Goal: Task Accomplishment & Management: Use online tool/utility

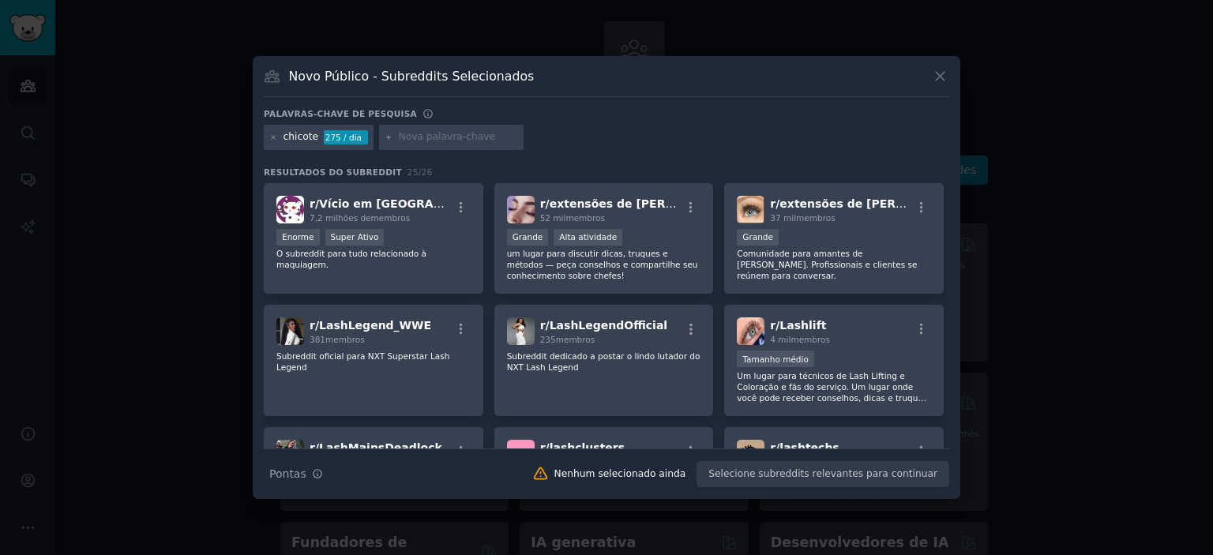
click at [1157, 259] on div at bounding box center [606, 277] width 1213 height 555
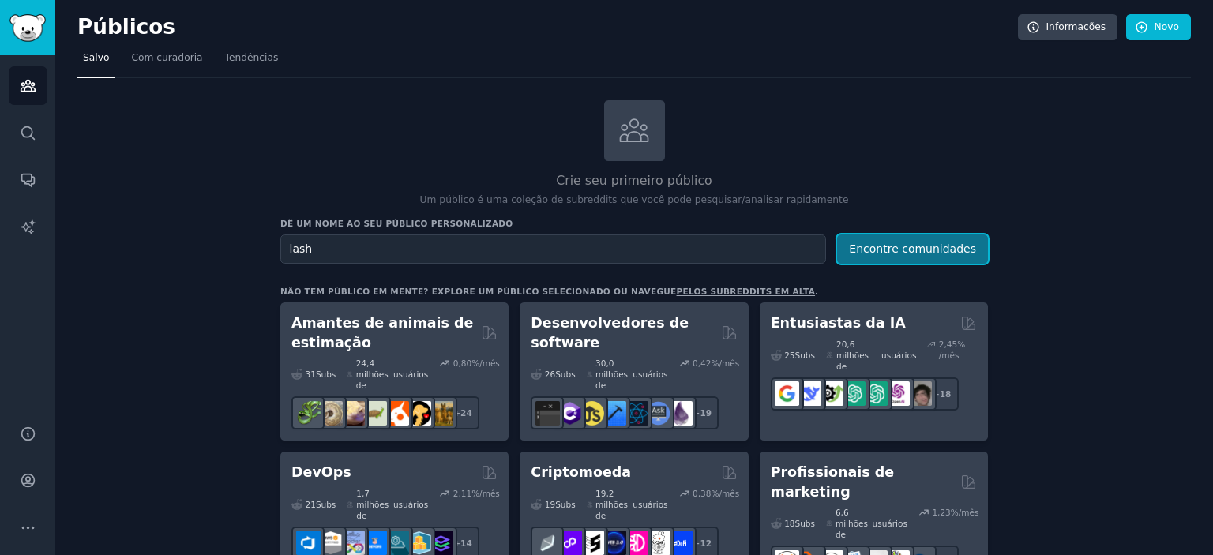
click at [906, 242] on font "Encontre comunidades" at bounding box center [912, 248] width 127 height 13
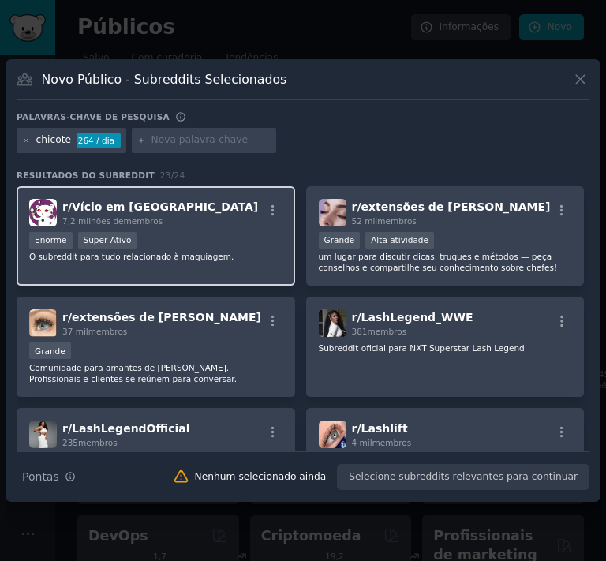
click at [145, 249] on div "Mais de 1.000.000 de membros Enorme Super Ativo" at bounding box center [155, 242] width 253 height 20
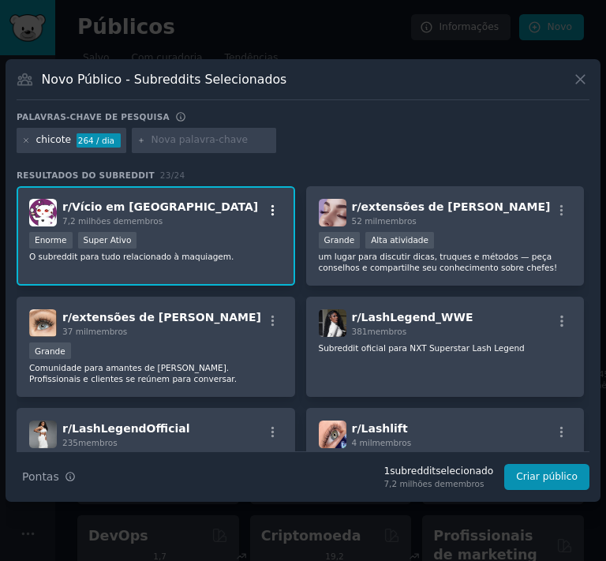
click at [268, 210] on icon "button" at bounding box center [273, 211] width 14 height 14
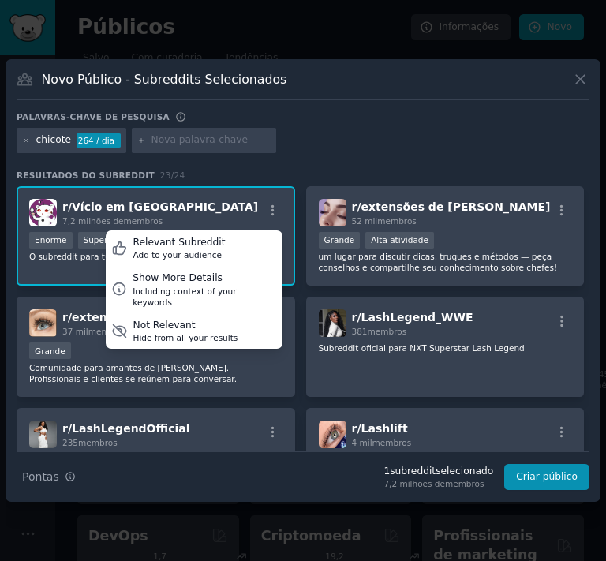
click at [223, 212] on div "r/ Vício em Maquiagem 7,2 milhões de membros Relevant Subreddit Add to your aud…" at bounding box center [155, 213] width 253 height 28
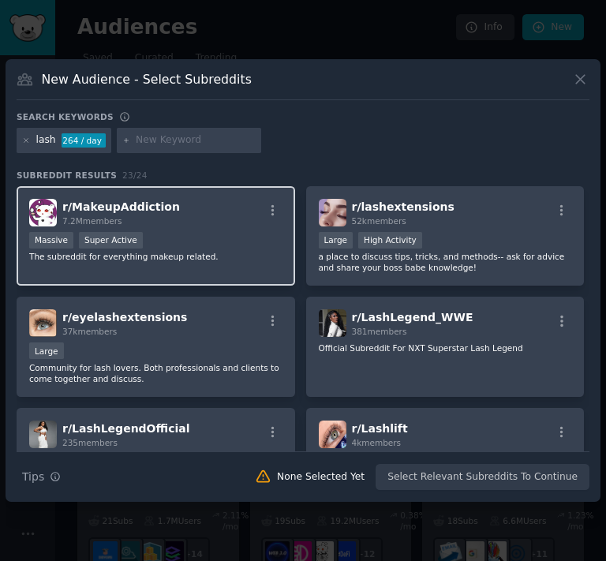
click at [216, 222] on div "r/ MakeupAddiction 7.2M members" at bounding box center [155, 213] width 253 height 28
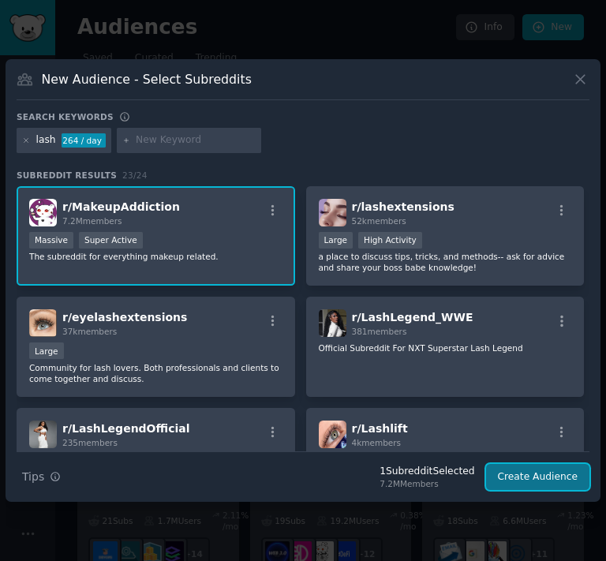
click at [533, 478] on button "Create Audience" at bounding box center [538, 477] width 104 height 27
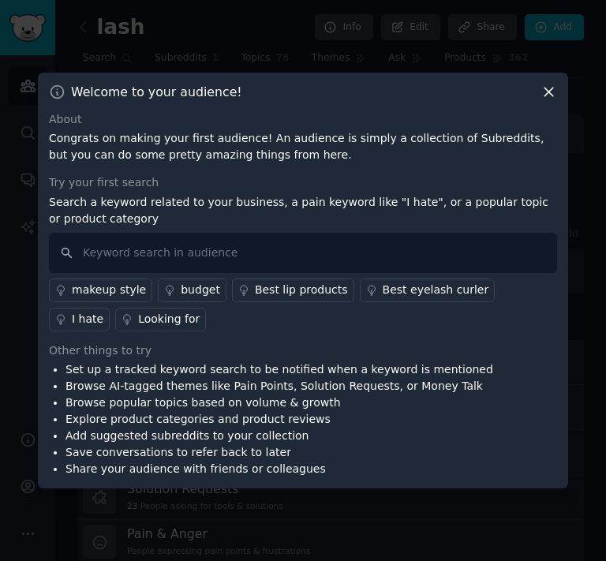
click at [546, 93] on icon at bounding box center [549, 92] width 17 height 17
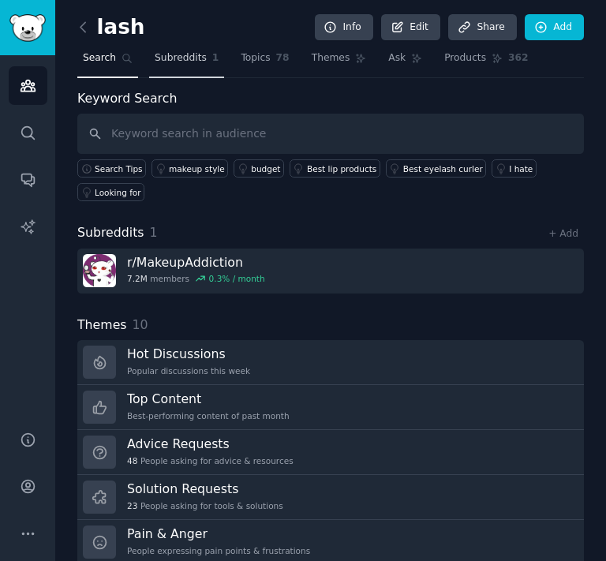
click at [186, 56] on span "Subreddits" at bounding box center [181, 58] width 52 height 14
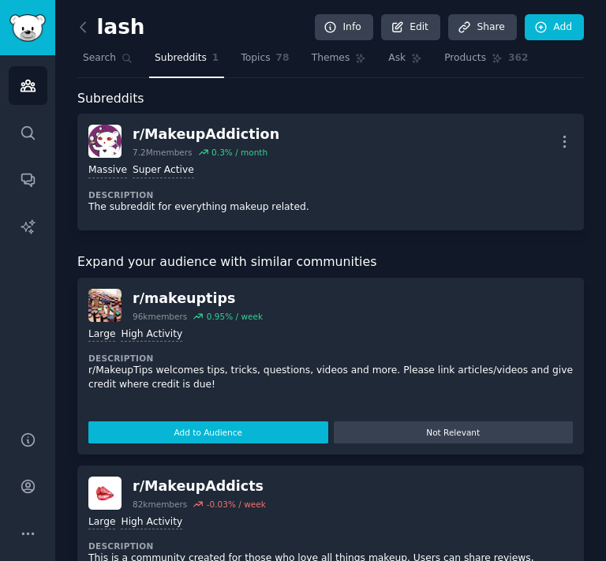
click at [261, 432] on button "Add to Audience" at bounding box center [208, 433] width 240 height 22
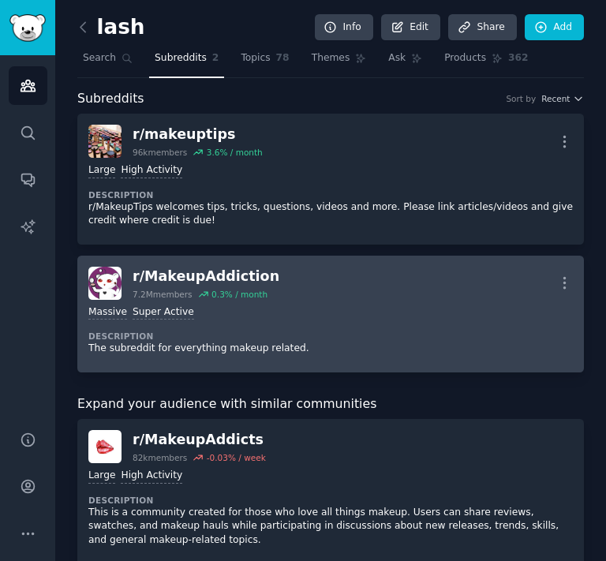
scroll to position [79, 0]
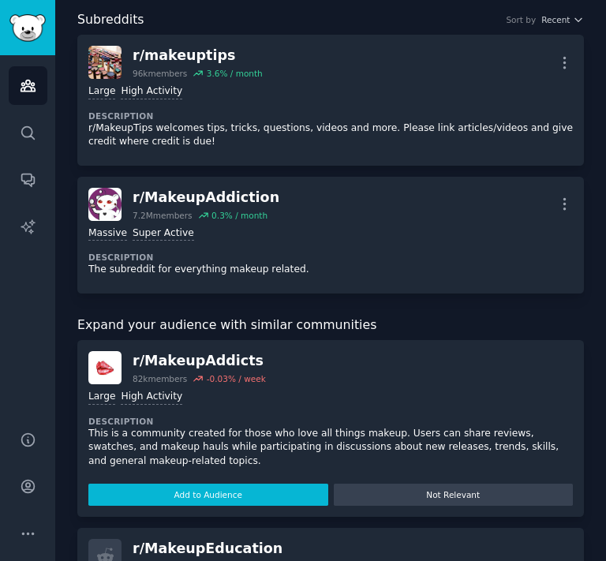
click at [225, 494] on button "Add to Audience" at bounding box center [208, 495] width 240 height 22
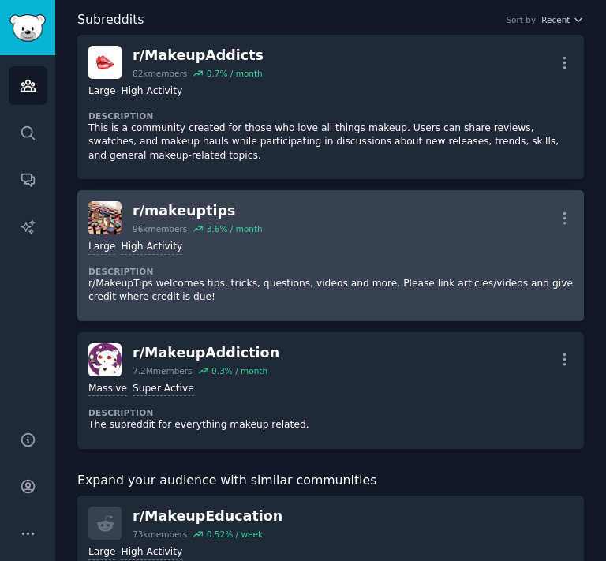
scroll to position [0, 0]
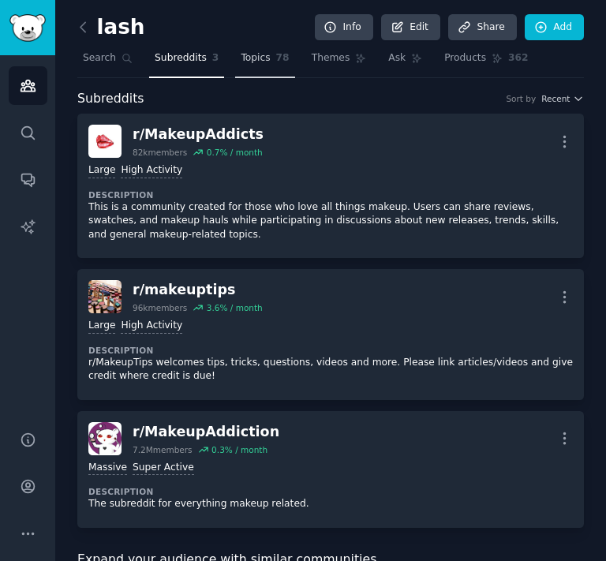
click at [245, 57] on span "Topics" at bounding box center [255, 58] width 29 height 14
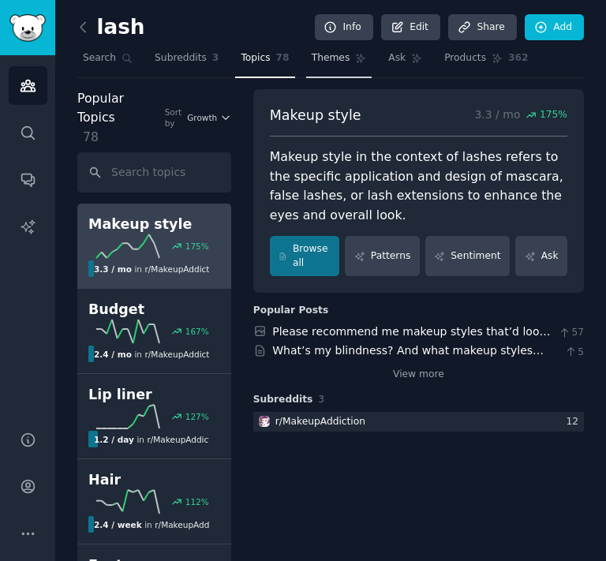
click at [321, 57] on span "Themes" at bounding box center [331, 58] width 39 height 14
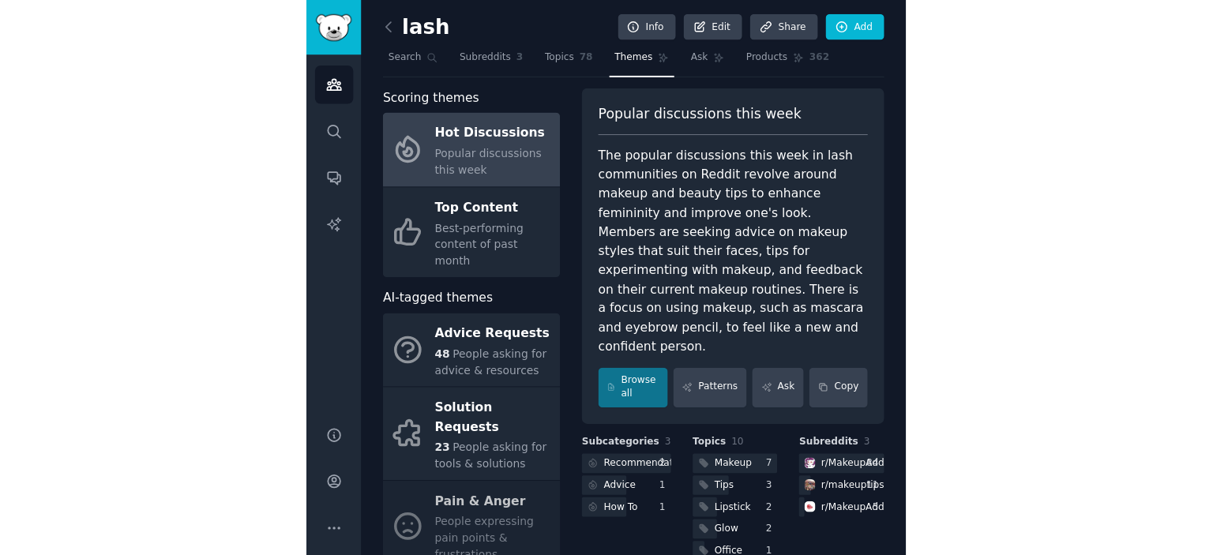
scroll to position [79, 0]
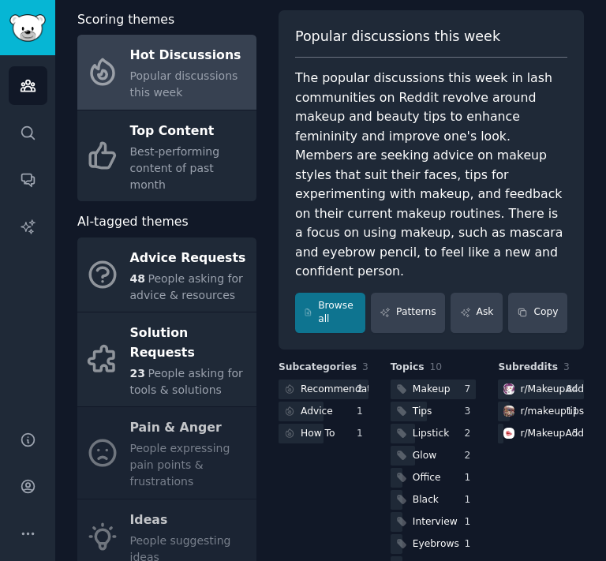
click at [169, 415] on div "Advice Requests 48 People asking for advice & resources Solution Requests 23 Pe…" at bounding box center [166, 490] width 179 height 505
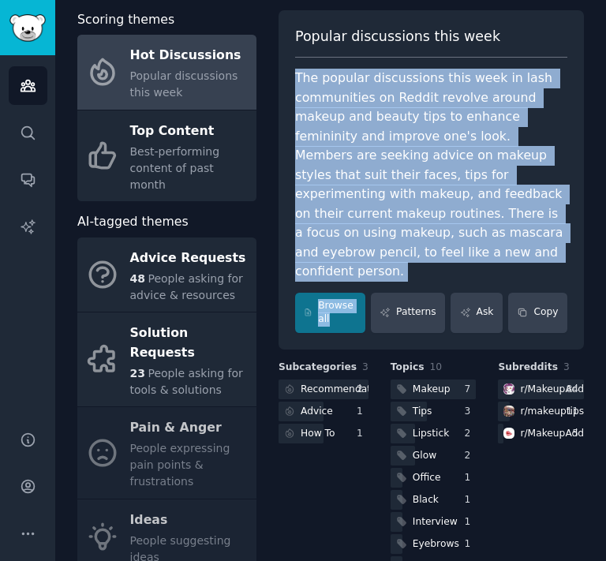
drag, startPoint x: 306, startPoint y: 74, endPoint x: 448, endPoint y: 265, distance: 237.0
click at [448, 265] on div "Popular discussions this week The popular discussions this week in lash communi…" at bounding box center [432, 180] width 306 height 340
click at [535, 295] on button "Copy" at bounding box center [538, 313] width 59 height 40
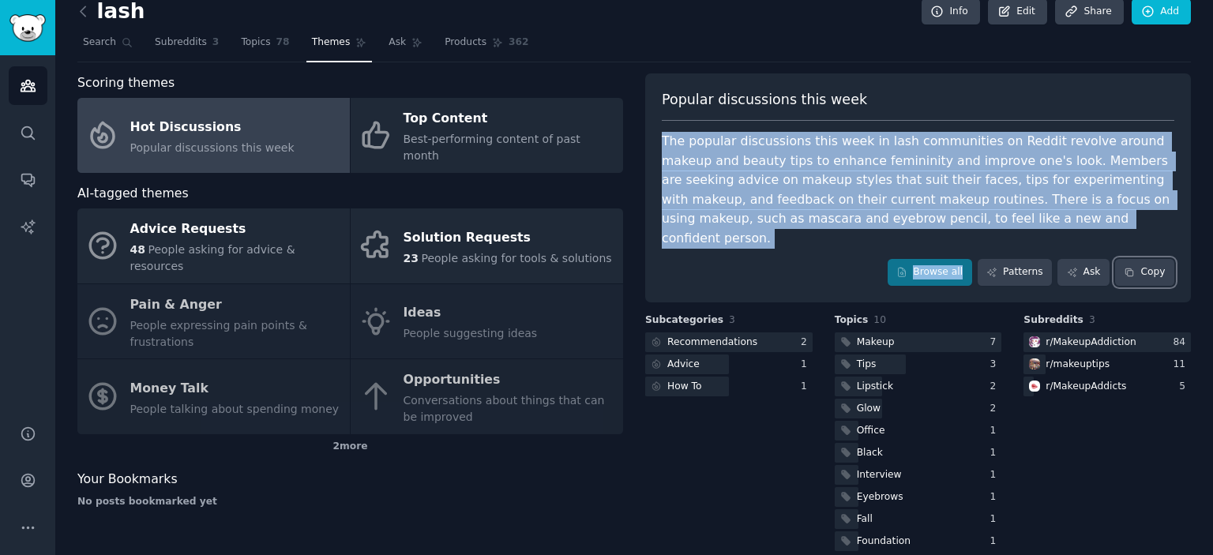
scroll to position [0, 0]
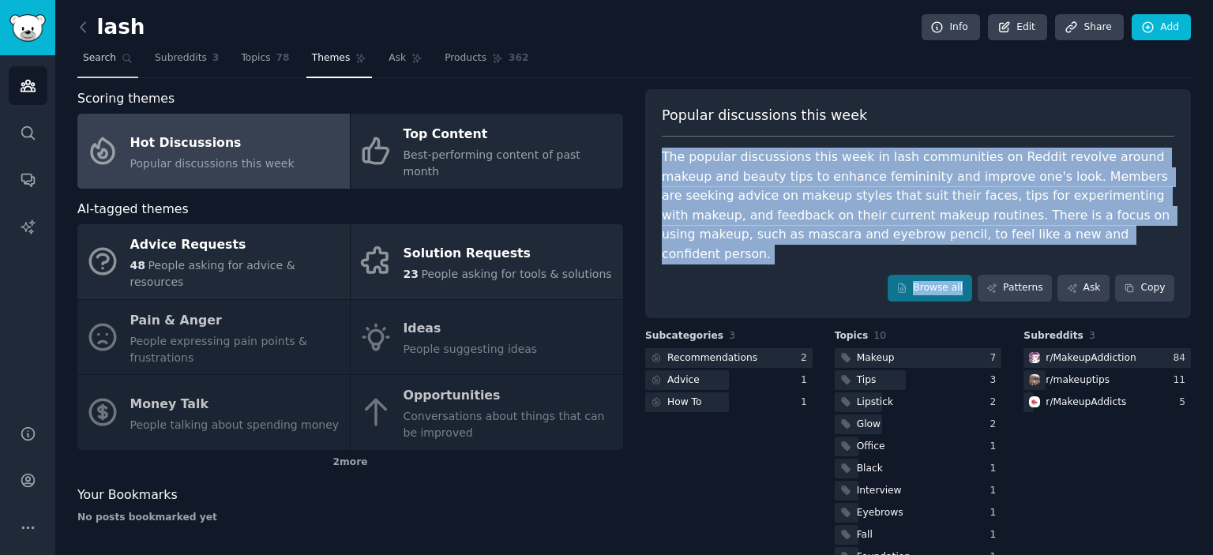
click at [98, 58] on span "Search" at bounding box center [99, 58] width 33 height 14
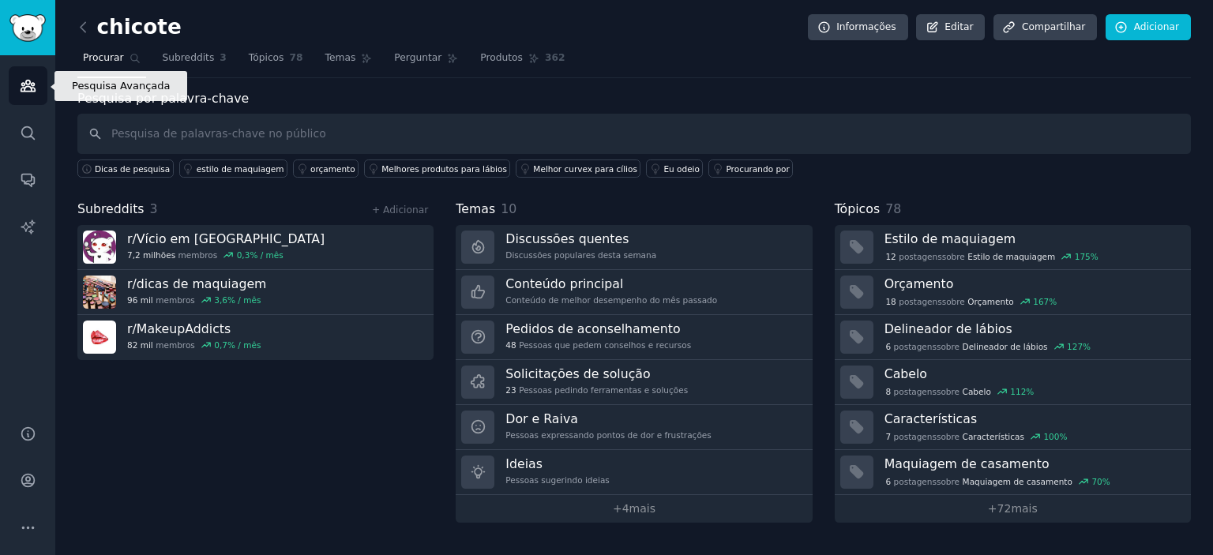
click at [25, 83] on icon "Barra lateral" at bounding box center [28, 86] width 14 height 11
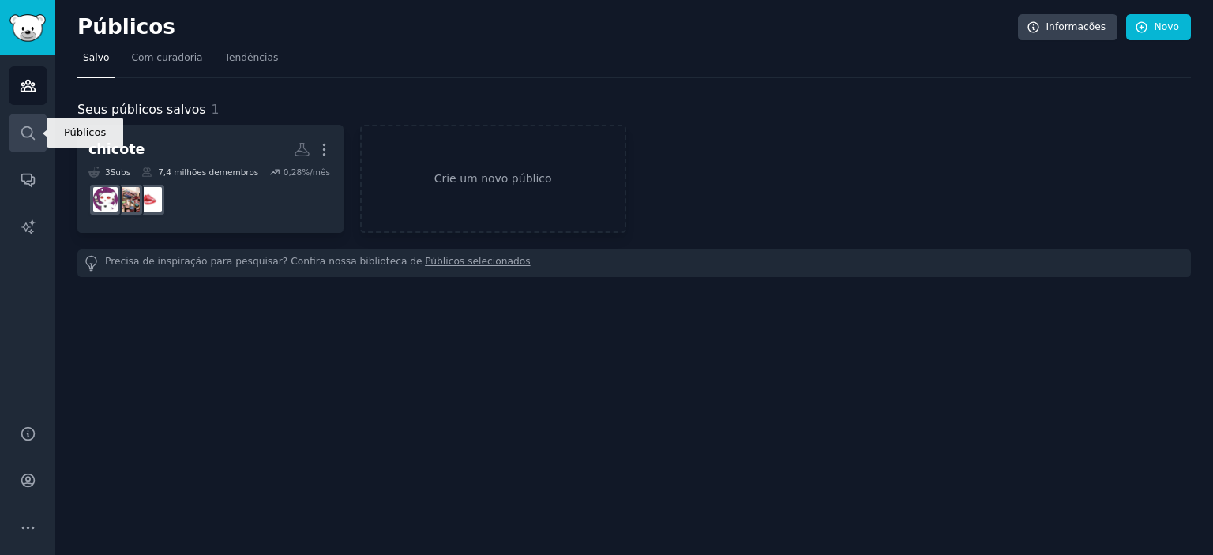
click at [22, 132] on icon "Barra lateral" at bounding box center [27, 132] width 13 height 13
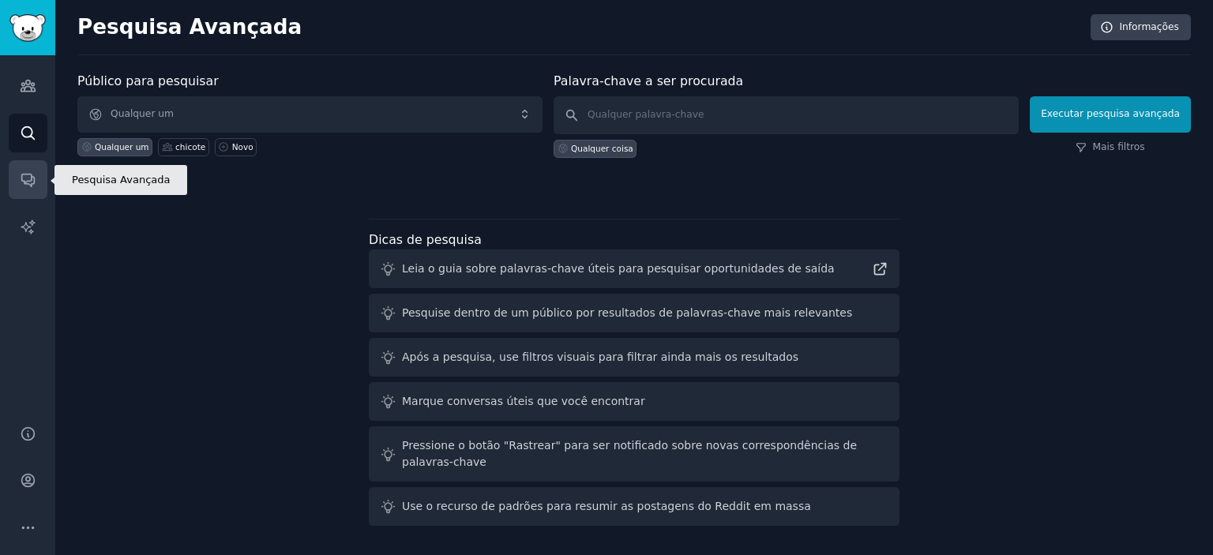
click at [32, 184] on icon "Barra lateral" at bounding box center [27, 181] width 13 height 13
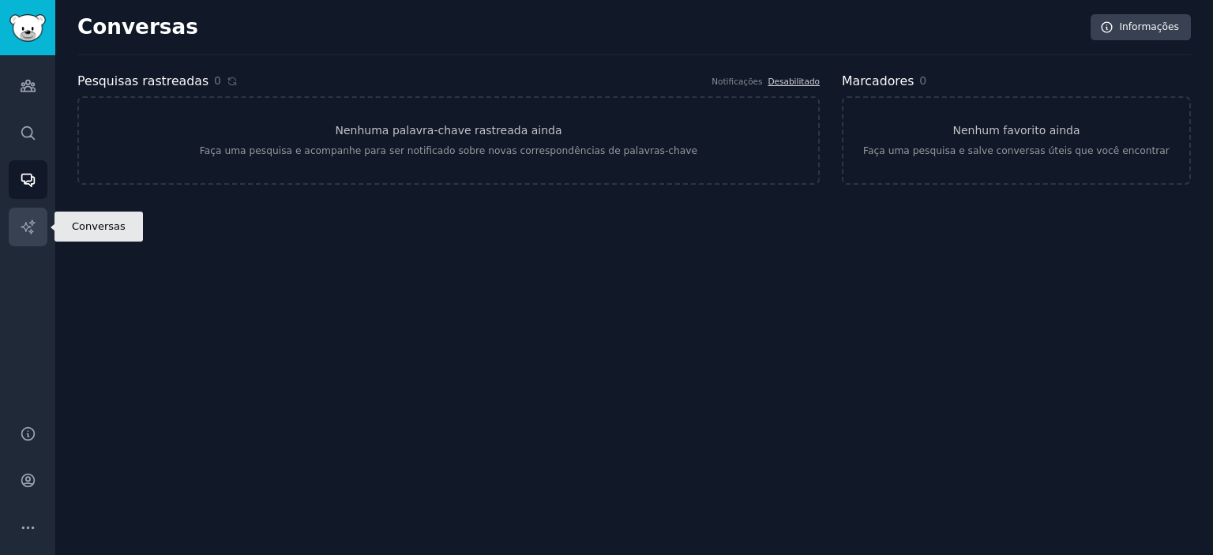
click at [30, 227] on icon "Barra lateral" at bounding box center [27, 226] width 13 height 13
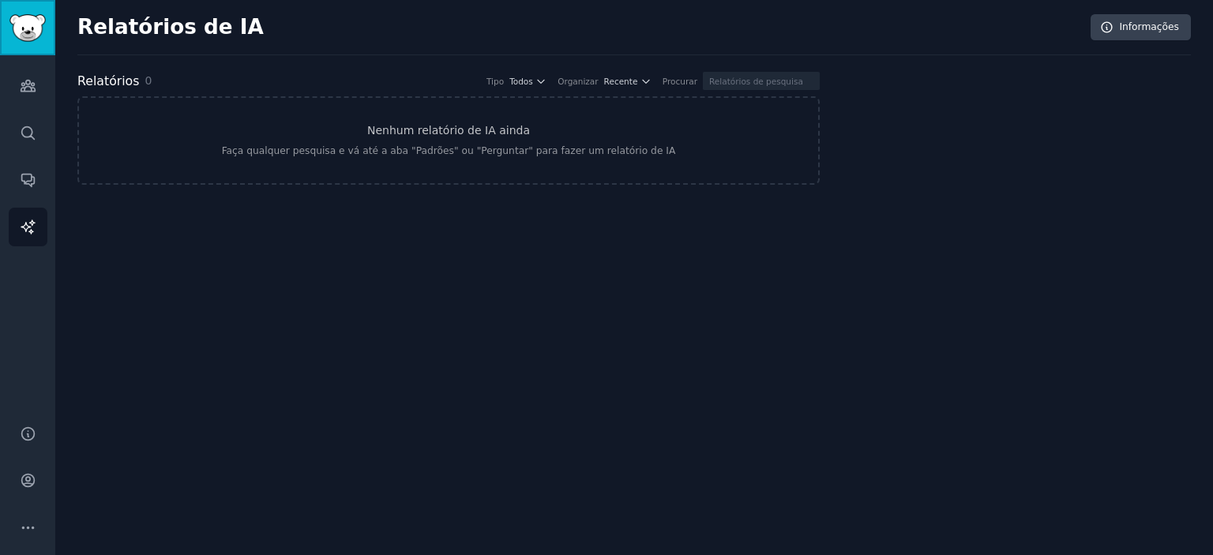
click at [28, 32] on img "Barra lateral" at bounding box center [27, 28] width 36 height 28
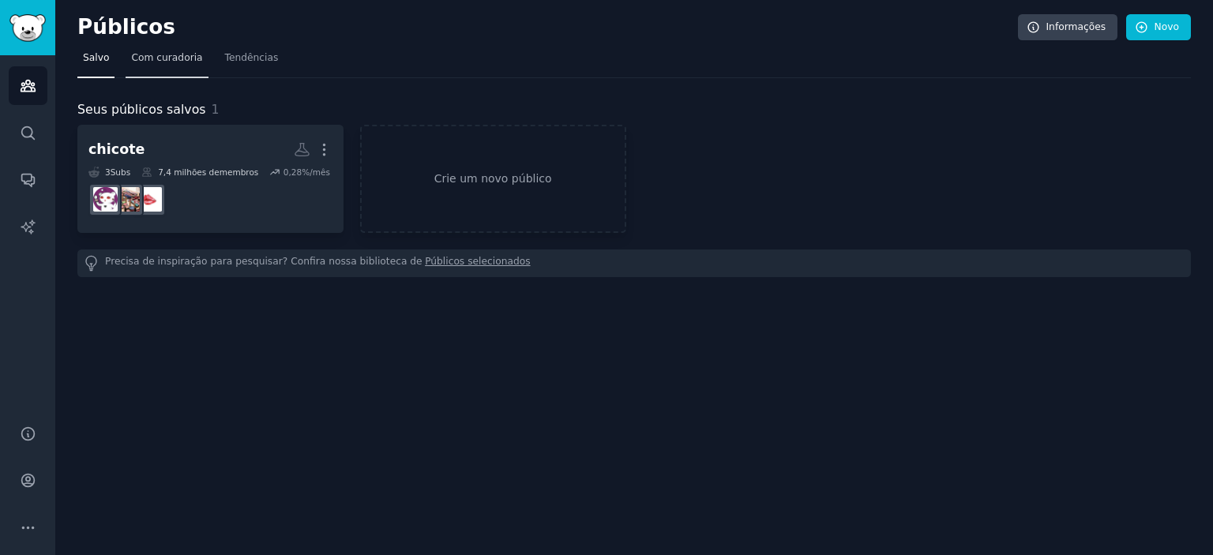
click at [139, 59] on font "Com curadoria" at bounding box center [166, 57] width 71 height 11
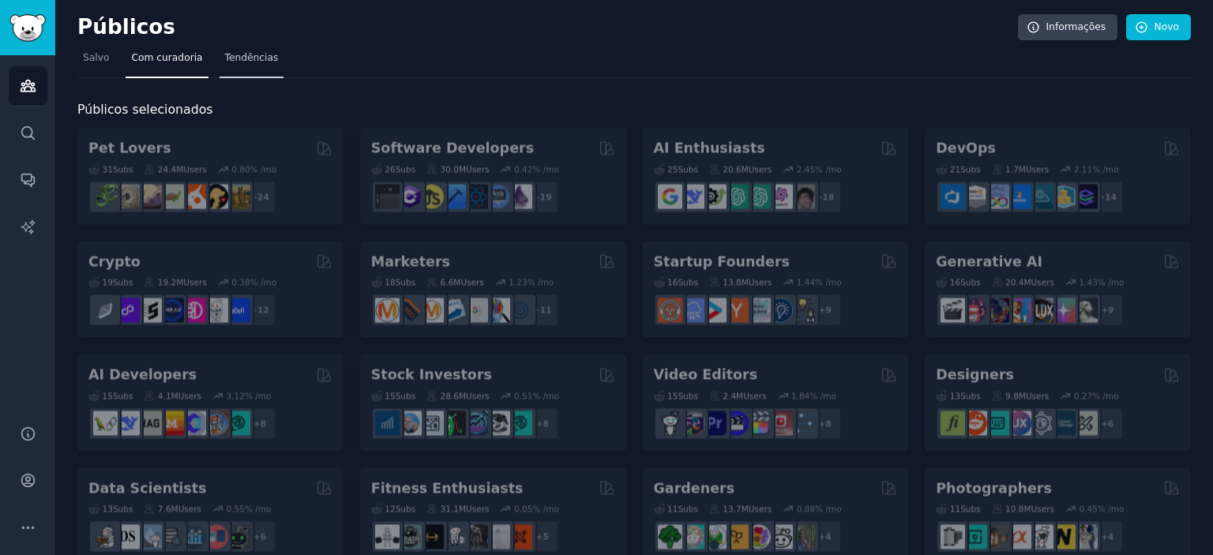
click at [237, 61] on font "Tendências" at bounding box center [252, 57] width 54 height 11
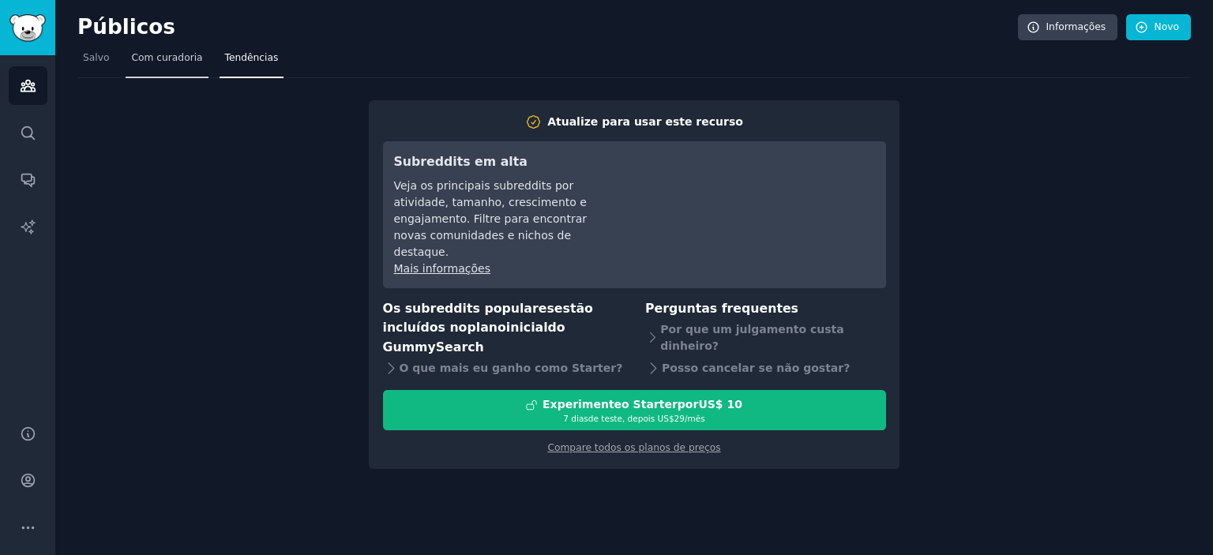
click at [176, 54] on font "Com curadoria" at bounding box center [166, 57] width 71 height 11
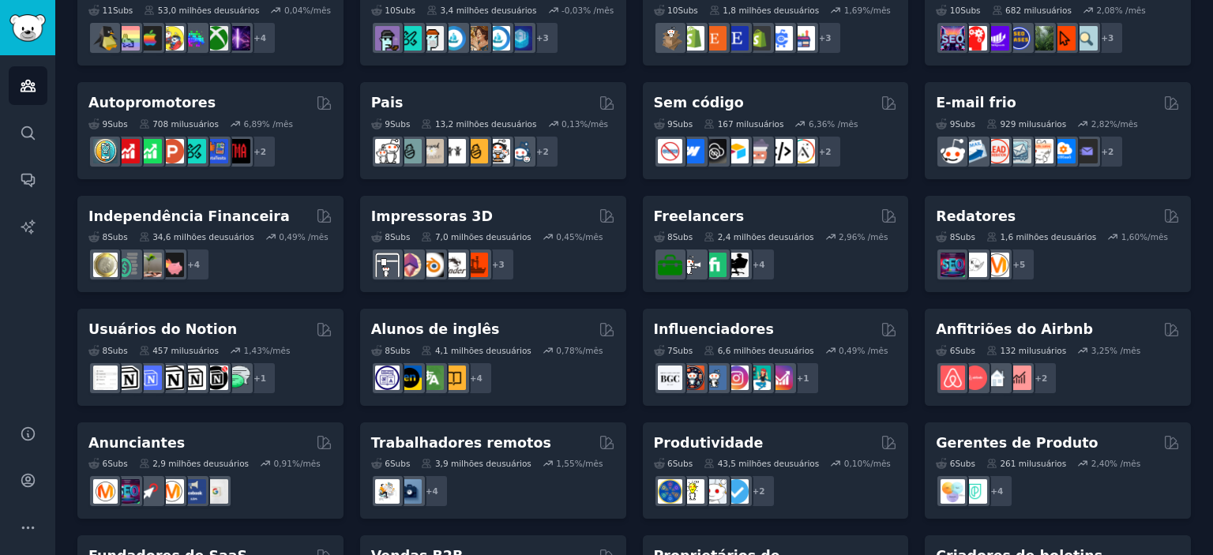
scroll to position [392, 0]
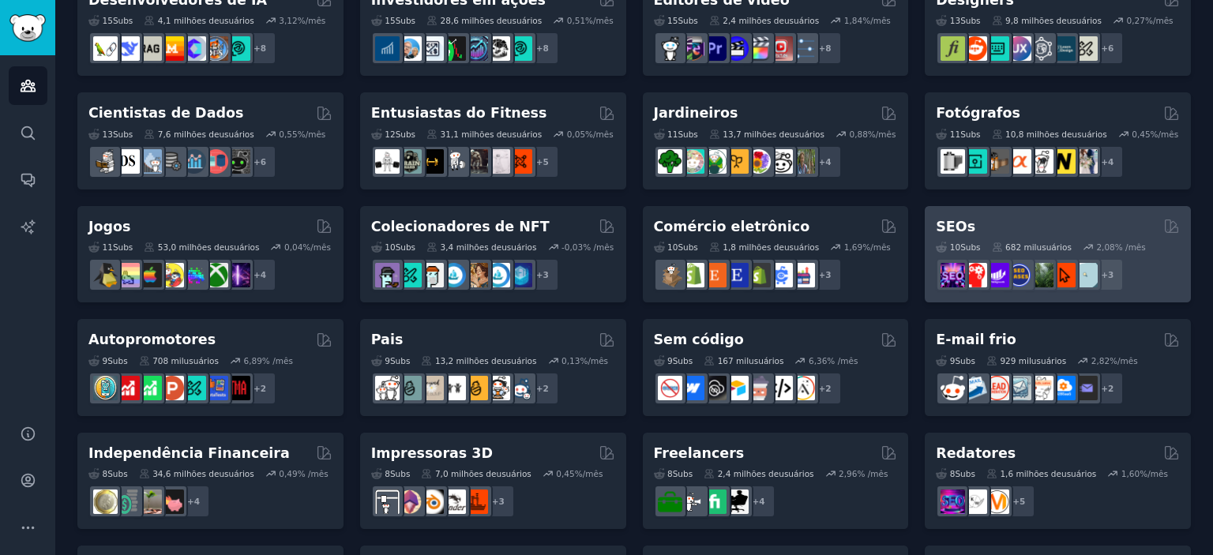
drag, startPoint x: 1207, startPoint y: 300, endPoint x: 1173, endPoint y: 186, distance: 119.4
click at [606, 195] on div "Públicos Informações Novo Salvo Com curadoria Tendências Públicos selecionados …" at bounding box center [634, 259] width 1158 height 1302
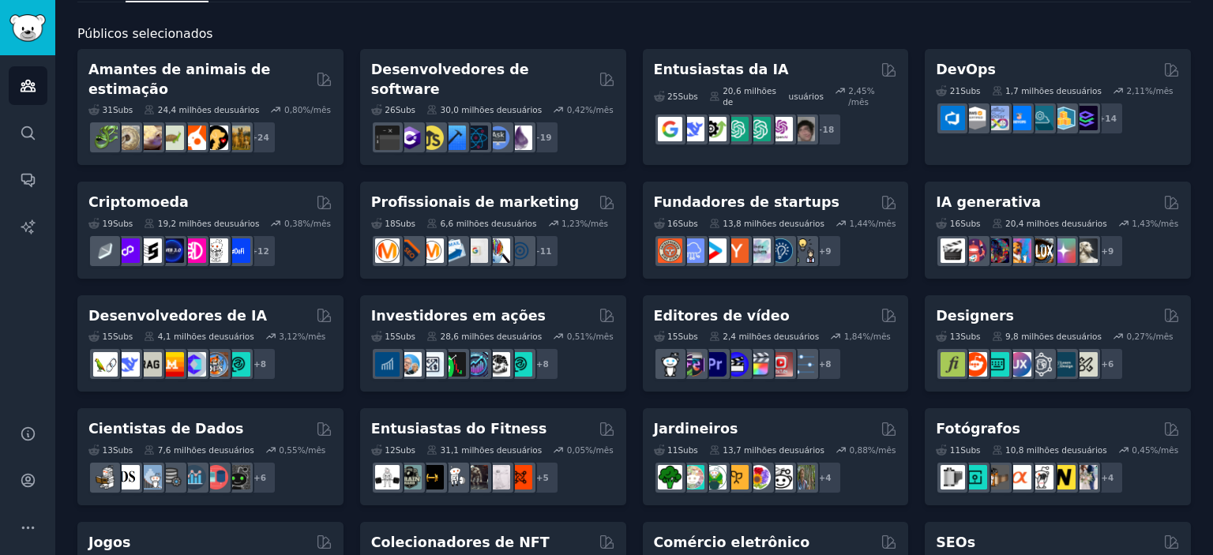
scroll to position [0, 0]
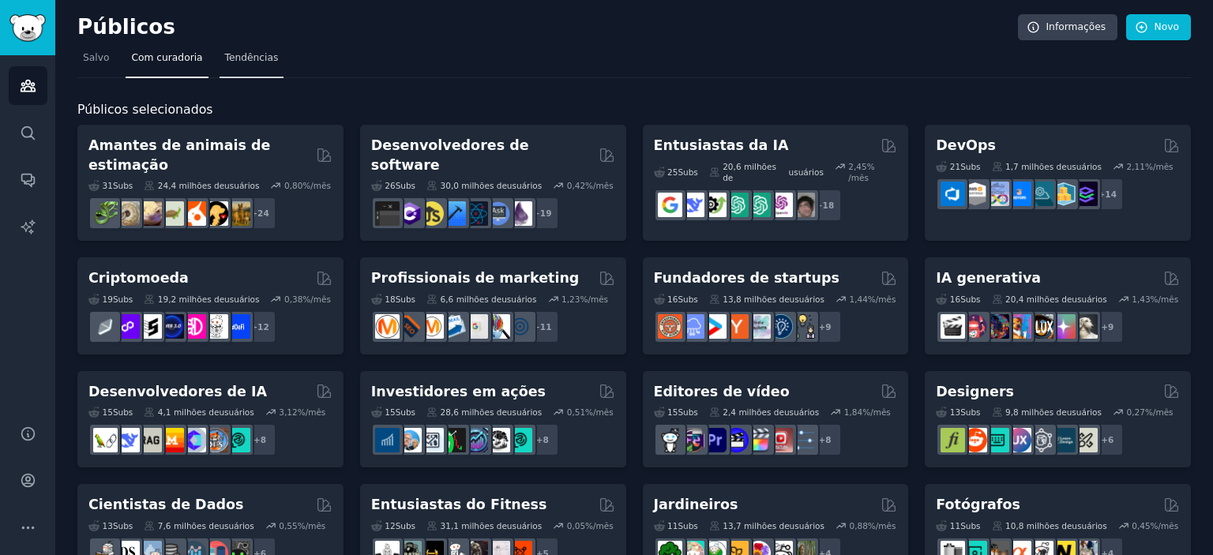
click at [243, 55] on font "Tendências" at bounding box center [252, 57] width 54 height 11
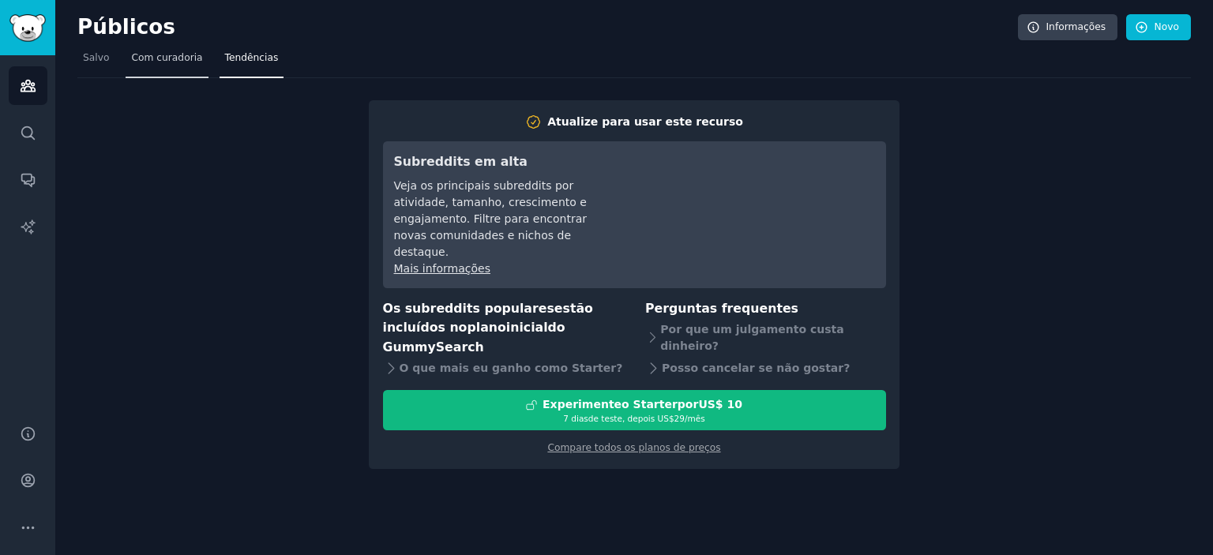
click at [173, 61] on font "Com curadoria" at bounding box center [166, 57] width 71 height 11
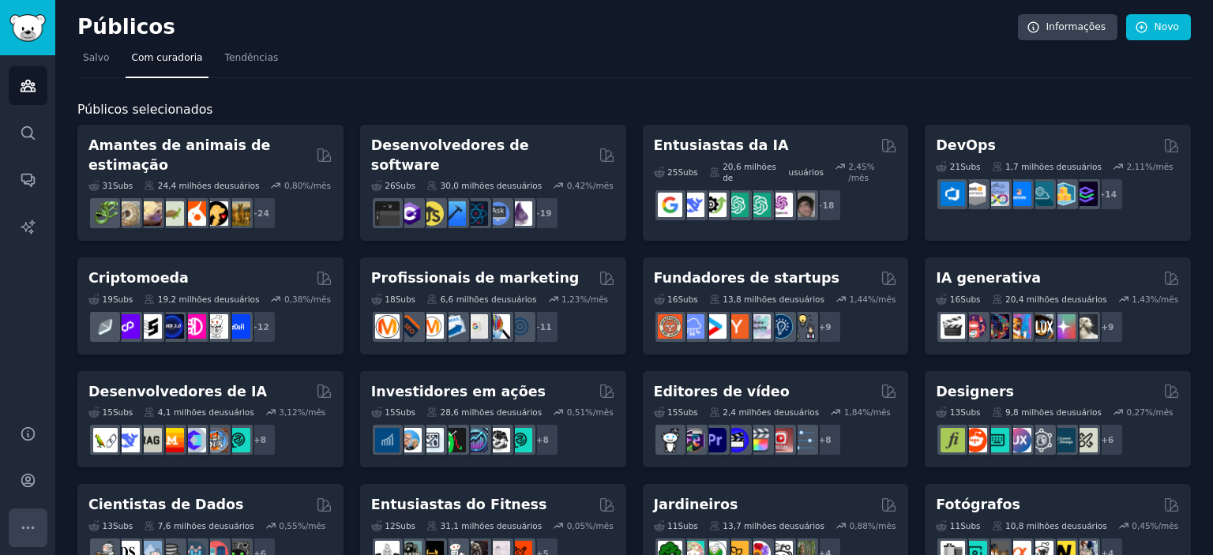
click at [28, 523] on icon "Barra lateral" at bounding box center [28, 528] width 17 height 17
click at [22, 483] on icon "Barra lateral" at bounding box center [27, 481] width 13 height 13
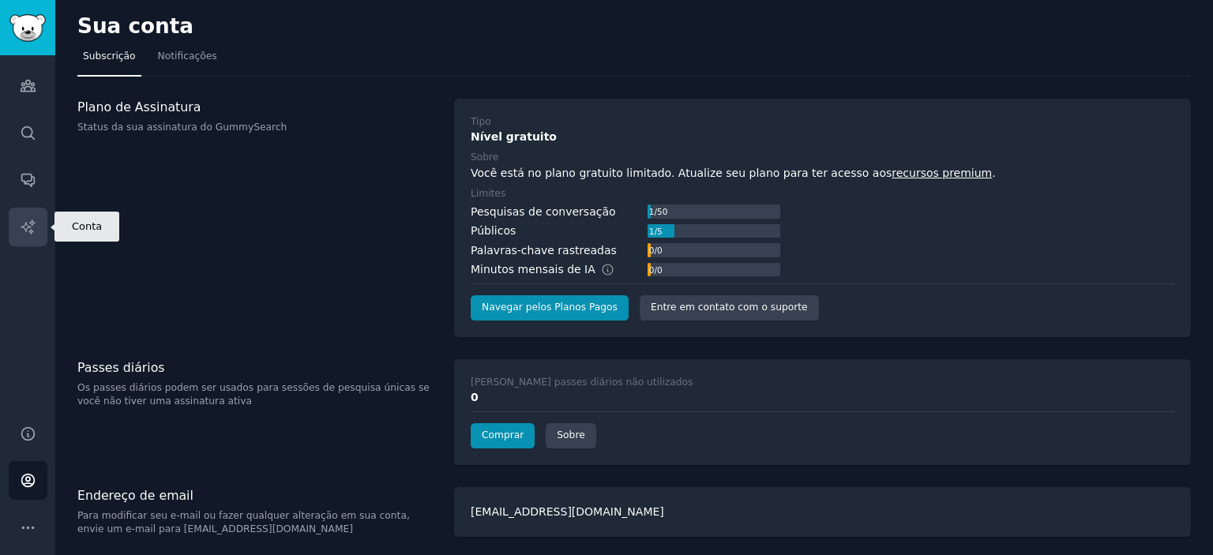
click at [21, 234] on icon "Barra lateral" at bounding box center [28, 227] width 17 height 17
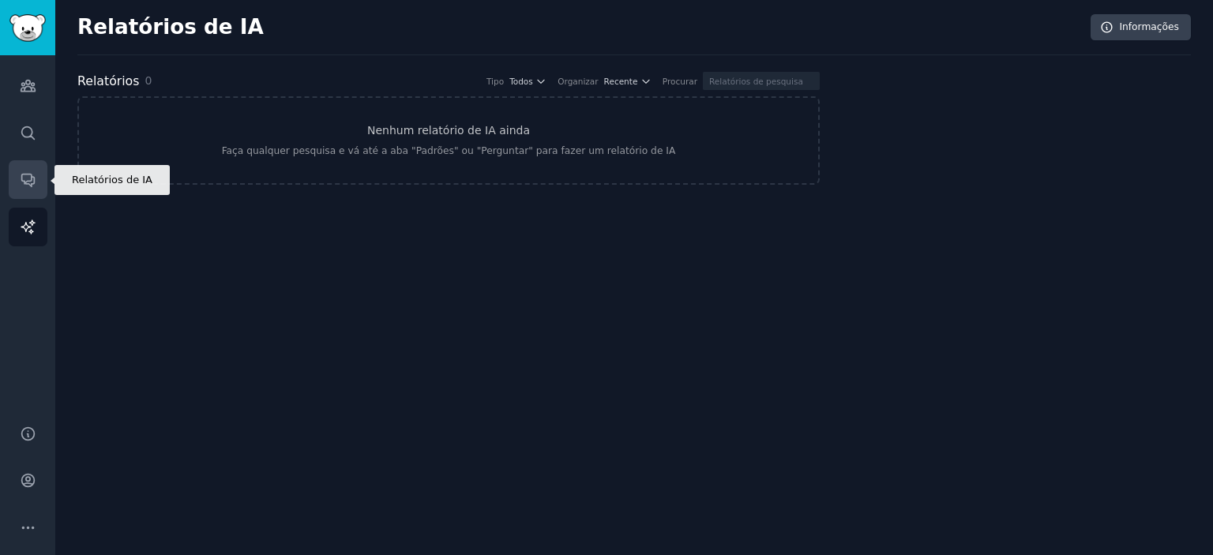
click at [30, 179] on icon "Barra lateral" at bounding box center [28, 179] width 17 height 17
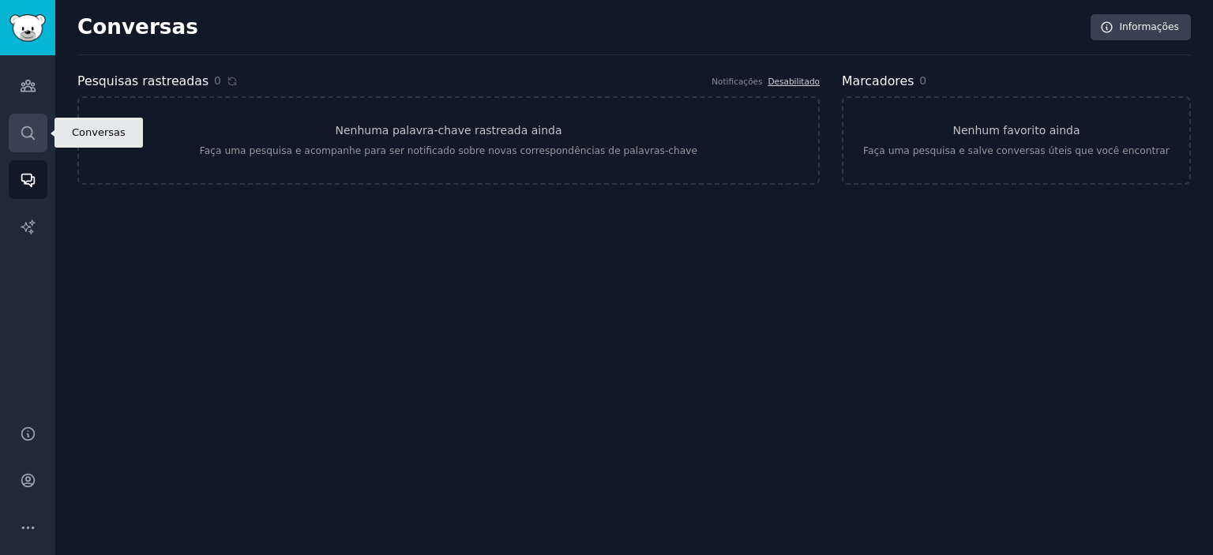
click at [32, 129] on icon "Barra lateral" at bounding box center [27, 132] width 13 height 13
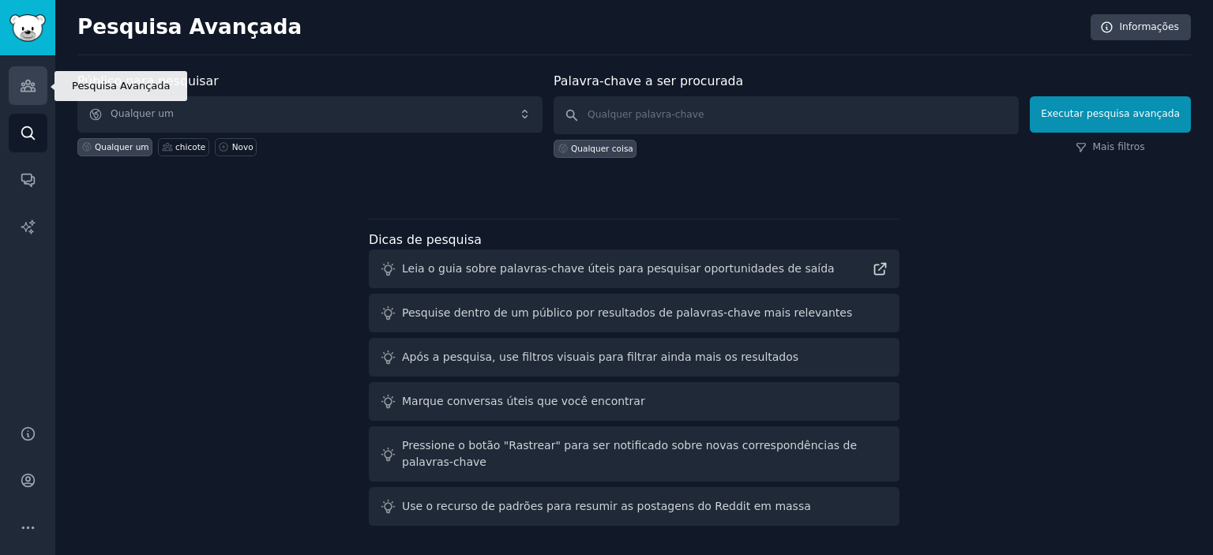
click at [32, 81] on icon "Barra lateral" at bounding box center [28, 85] width 17 height 17
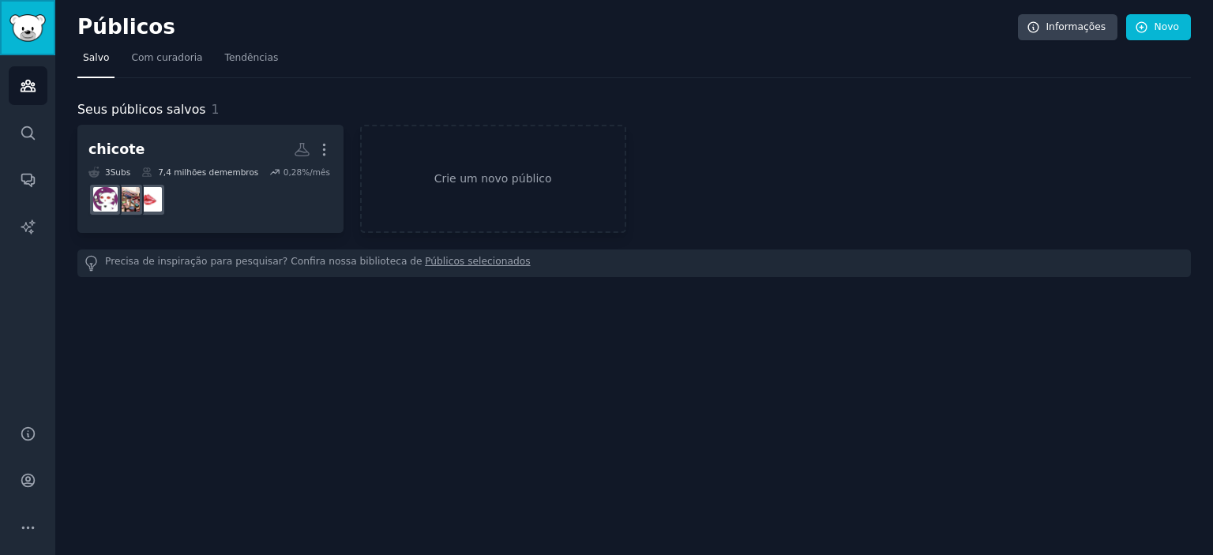
click at [21, 33] on img "Barra lateral" at bounding box center [27, 28] width 36 height 28
click at [152, 57] on font "Com curadoria" at bounding box center [166, 57] width 71 height 11
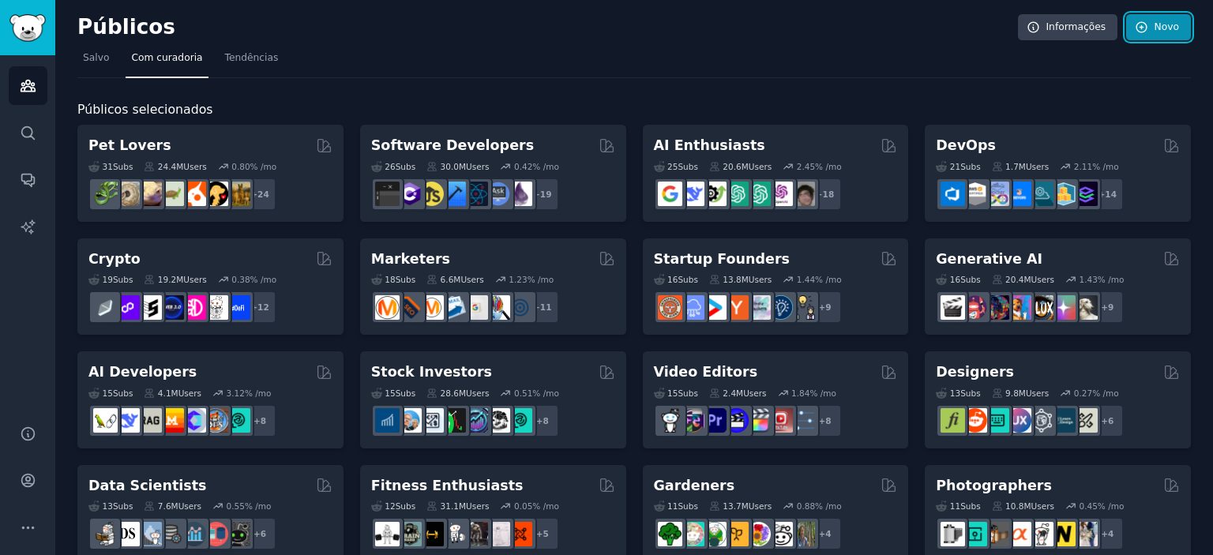
click at [606, 28] on icon at bounding box center [1142, 28] width 14 height 14
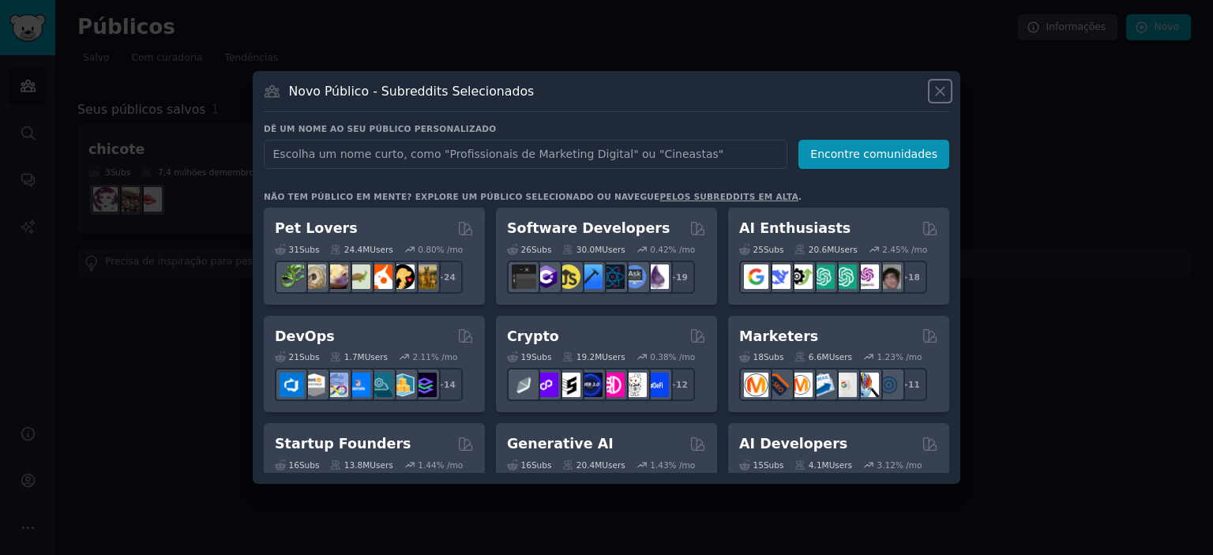
click at [606, 93] on icon at bounding box center [940, 91] width 17 height 17
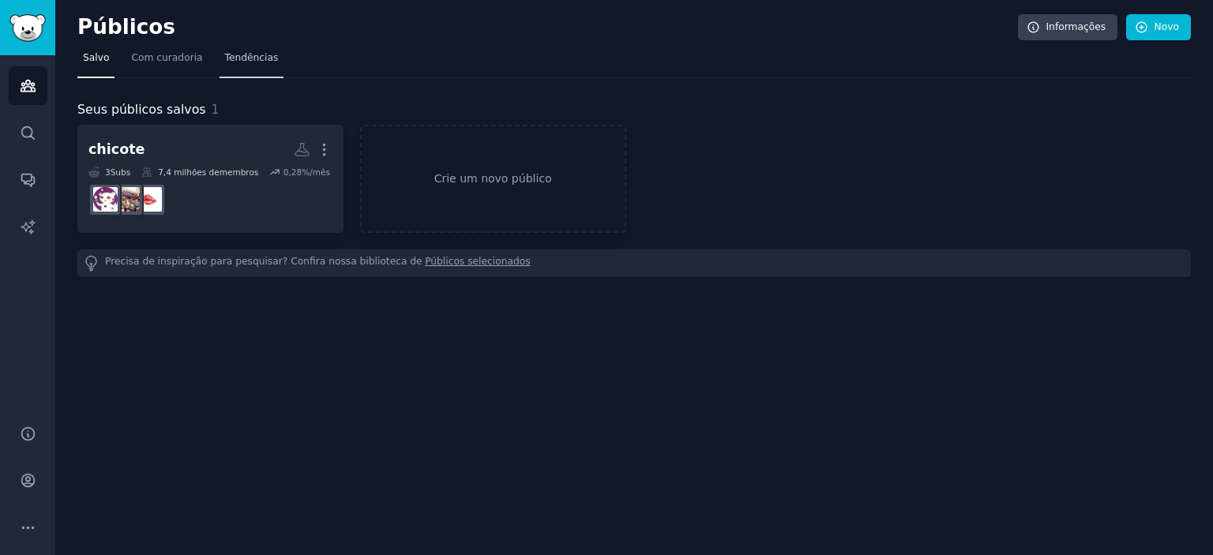
click at [240, 58] on font "Tendências" at bounding box center [252, 57] width 54 height 11
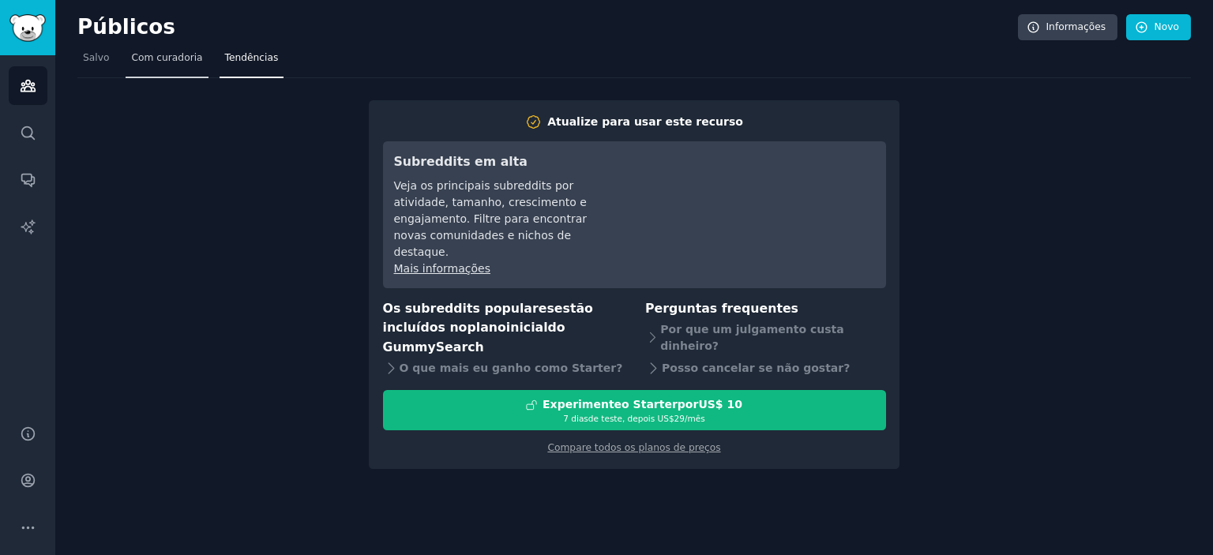
click at [171, 58] on font "Com curadoria" at bounding box center [166, 57] width 71 height 11
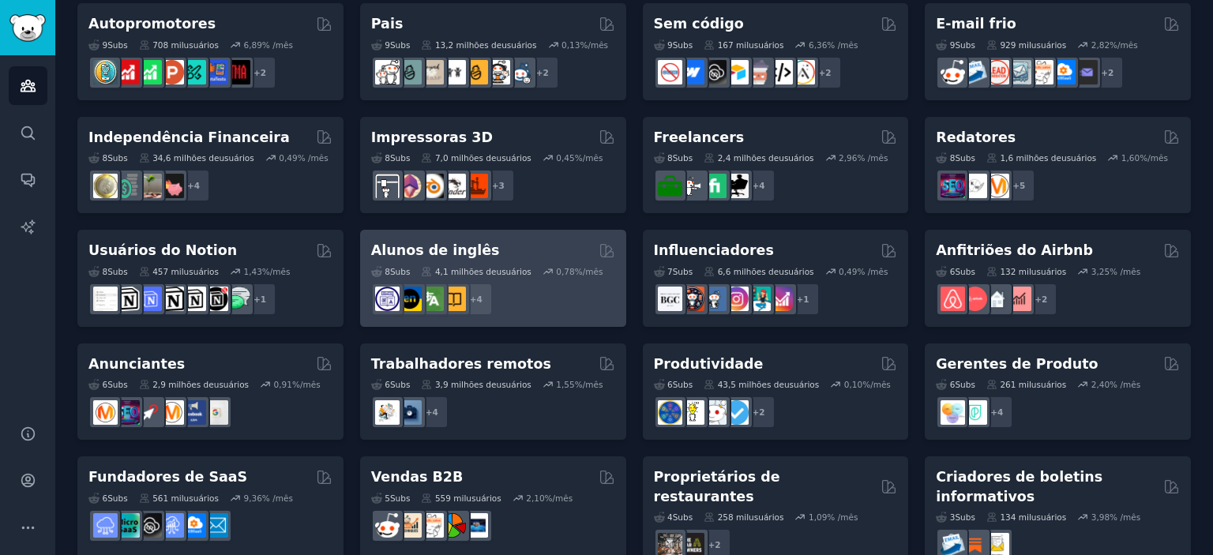
scroll to position [629, 0]
